Goal: Find specific page/section: Find specific page/section

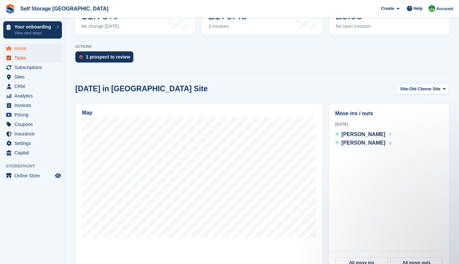
click at [20, 58] on span "Tasks" at bounding box center [33, 57] width 39 height 9
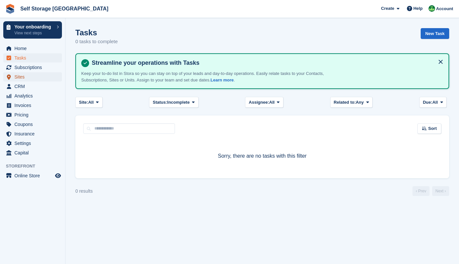
click at [21, 76] on span "Sites" at bounding box center [33, 76] width 39 height 9
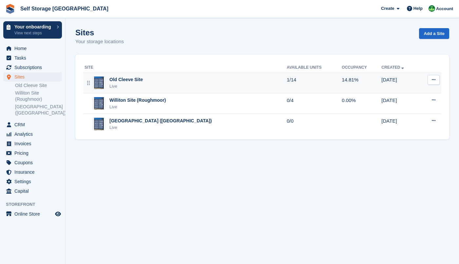
click at [120, 81] on div "Old Cleeve Site" at bounding box center [125, 79] width 33 height 7
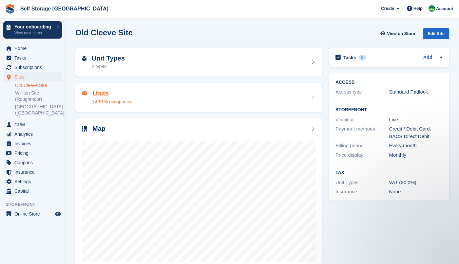
click at [100, 91] on h2 "Units" at bounding box center [111, 94] width 39 height 8
